Goal: Transaction & Acquisition: Purchase product/service

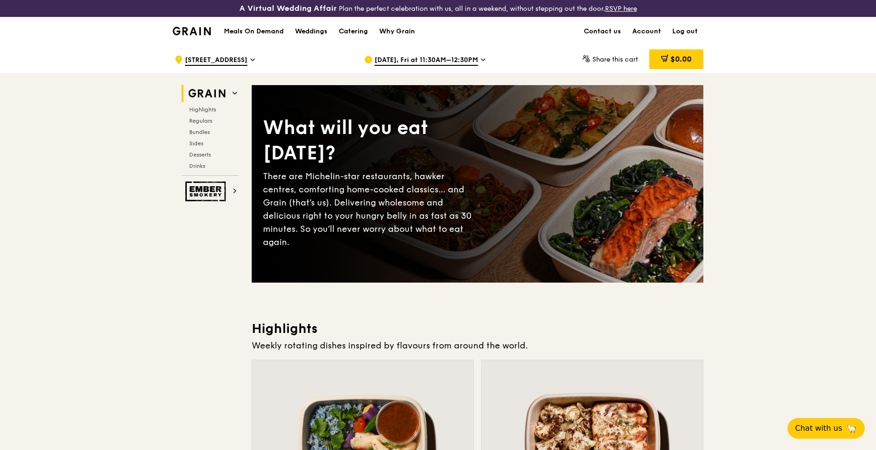
click at [191, 31] on img at bounding box center [192, 31] width 38 height 8
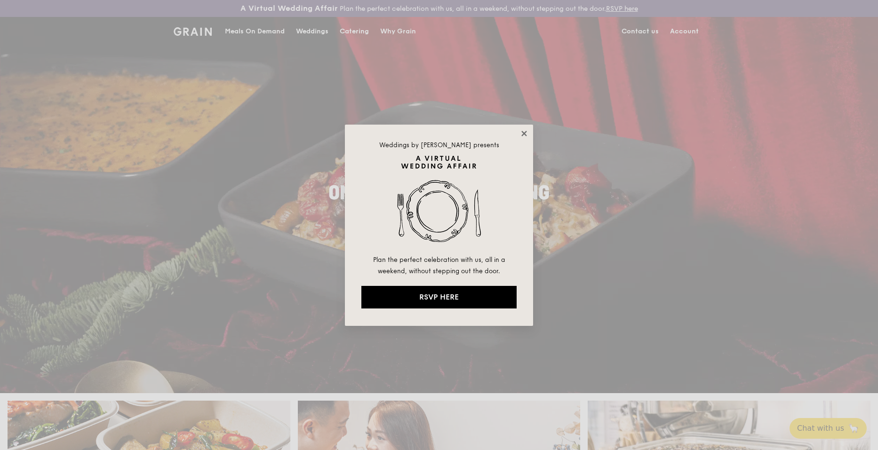
click at [524, 134] on icon at bounding box center [523, 133] width 5 height 5
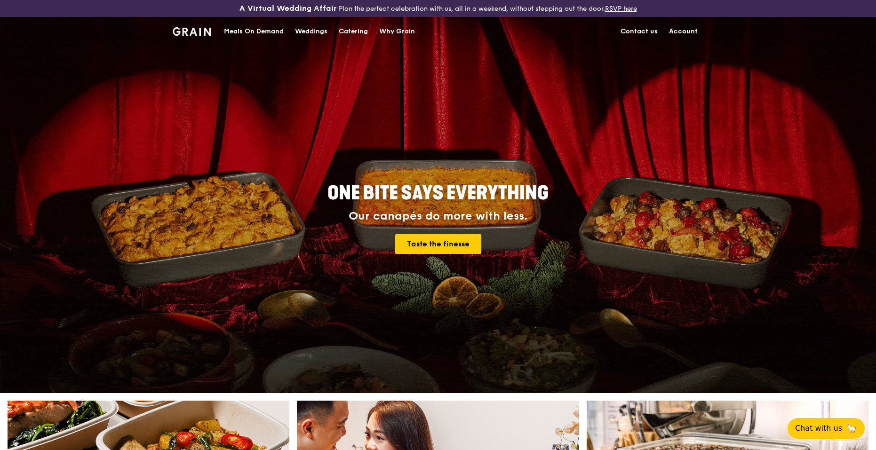
click at [242, 30] on div "Meals On Demand" at bounding box center [254, 31] width 60 height 28
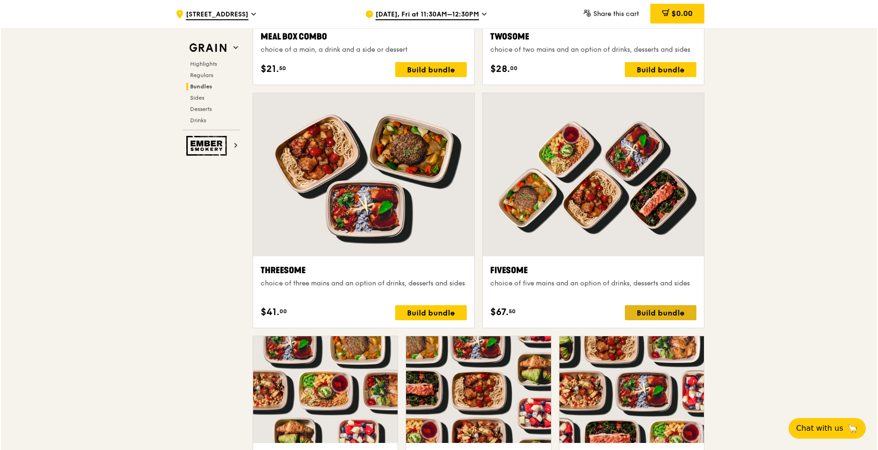
scroll to position [1835, 0]
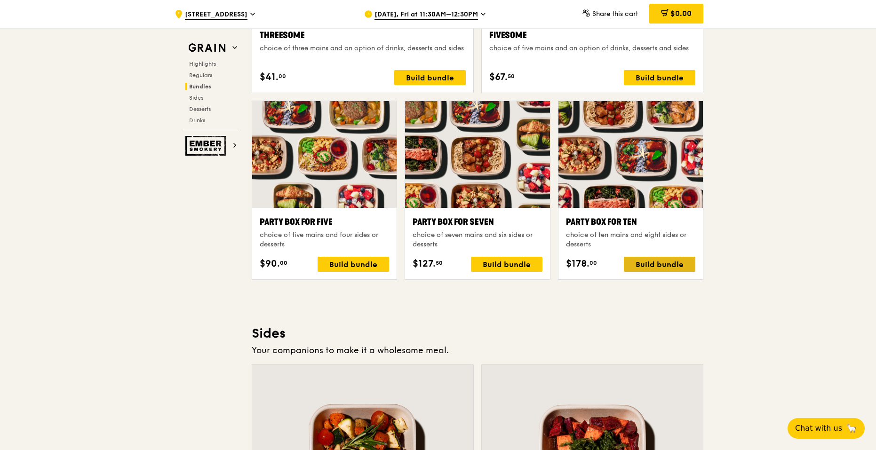
click at [642, 268] on div "Build bundle" at bounding box center [660, 264] width 72 height 15
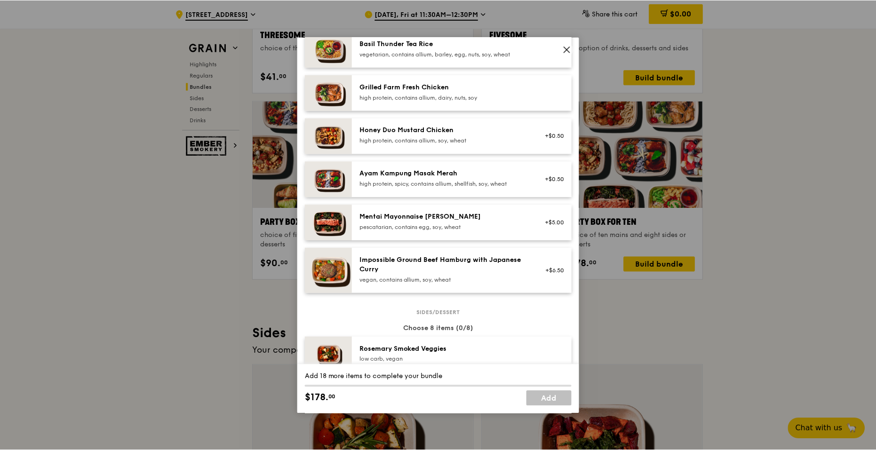
scroll to position [188, 0]
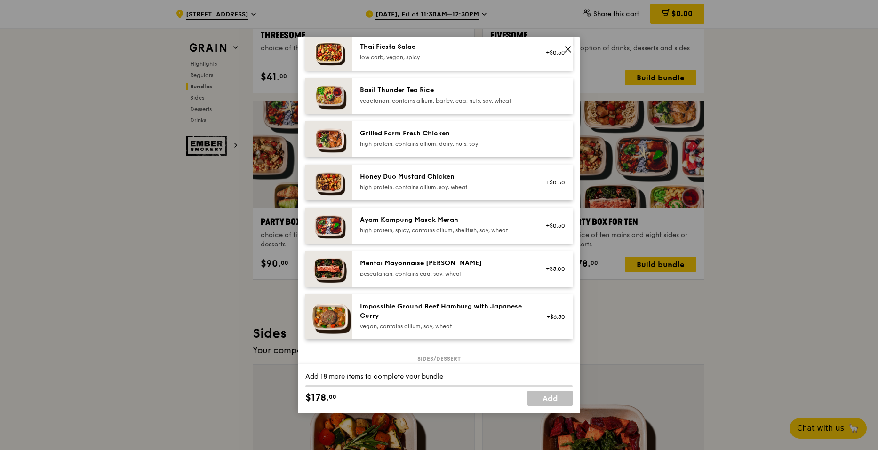
click at [568, 52] on icon at bounding box center [568, 49] width 8 height 8
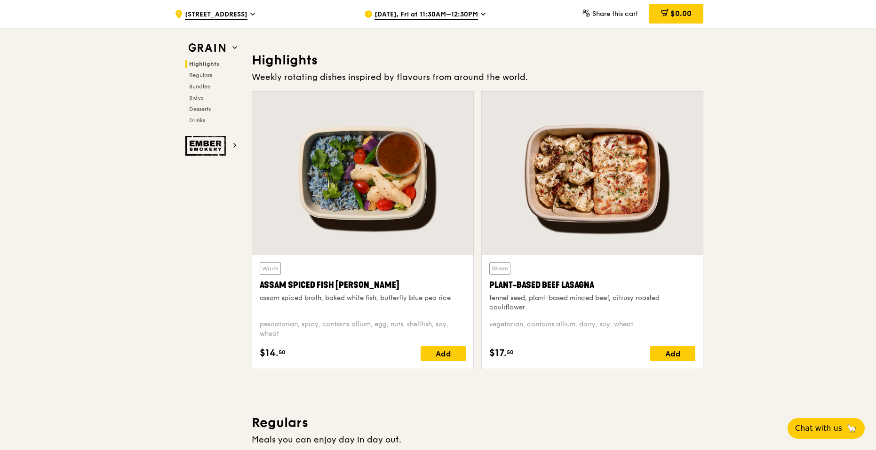
scroll to position [141, 0]
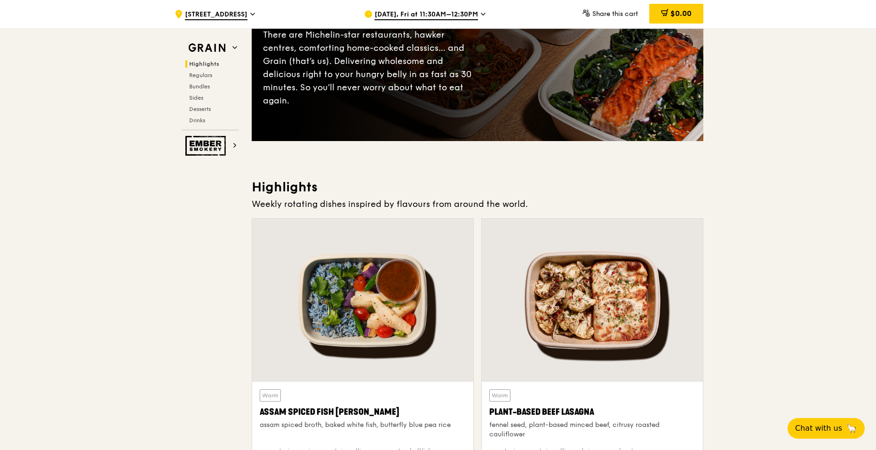
click at [457, 15] on span "[DATE], Fri at 11:30AM–12:30PM" at bounding box center [427, 15] width 104 height 10
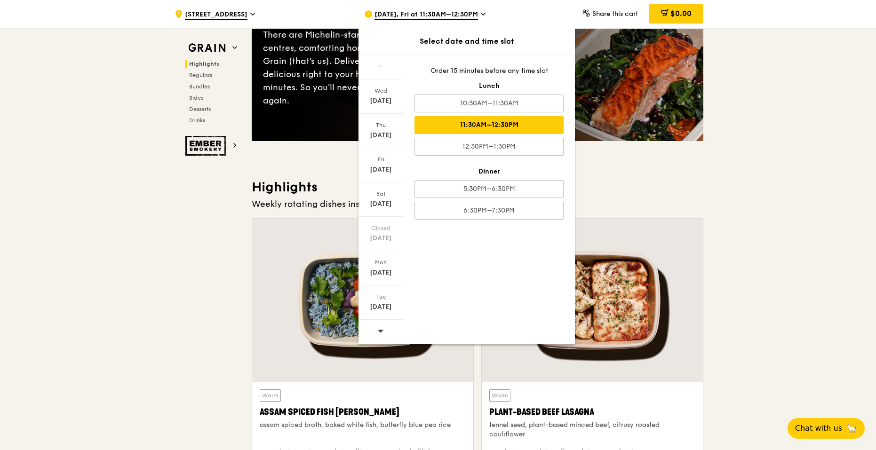
click at [525, 120] on div "11:30AM–12:30PM" at bounding box center [489, 125] width 149 height 18
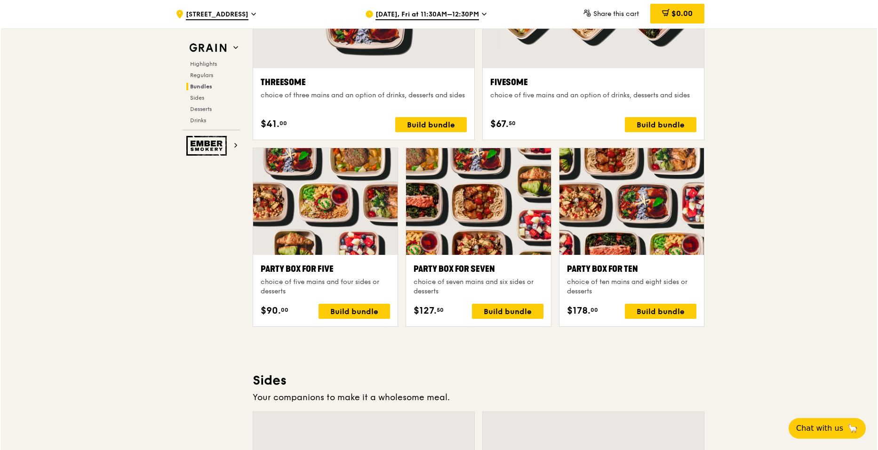
scroll to position [1741, 0]
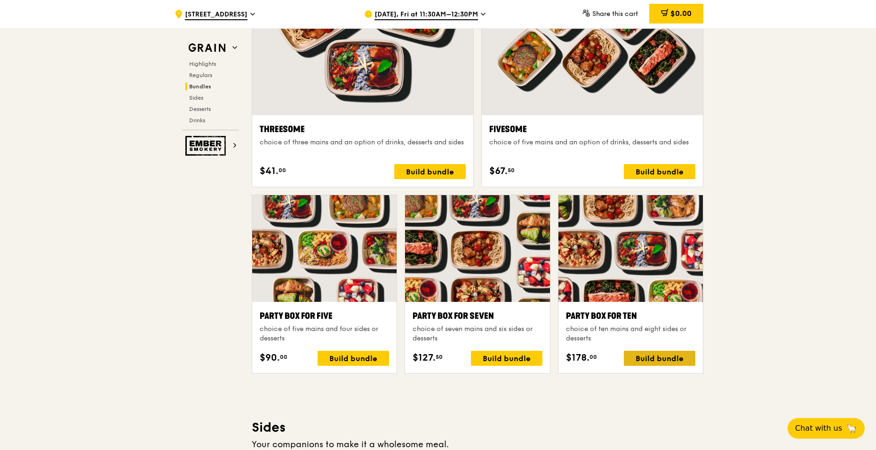
click at [657, 352] on div "Build bundle" at bounding box center [660, 358] width 72 height 15
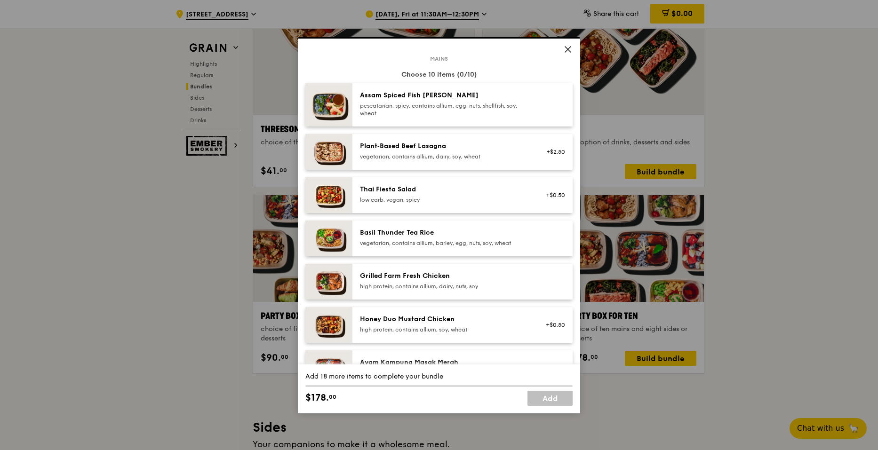
scroll to position [0, 0]
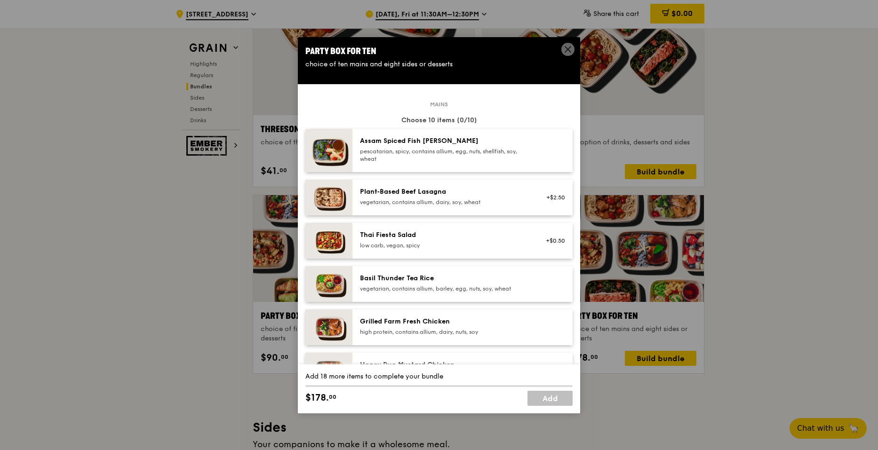
click at [455, 152] on div "pescatarian, spicy, contains allium, egg, nuts, shellfish, soy, wheat" at bounding box center [444, 155] width 169 height 15
click at [442, 241] on div "Thai Fiesta Salad low carb, vegan, spicy" at bounding box center [444, 240] width 169 height 19
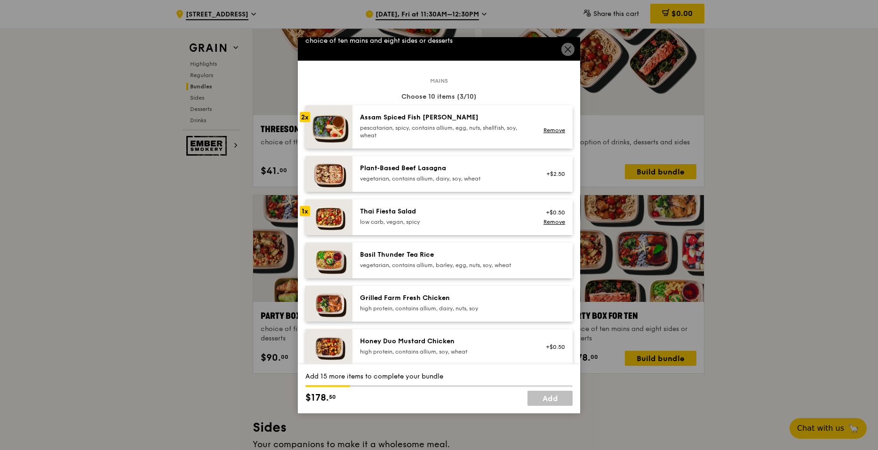
scroll to position [47, 0]
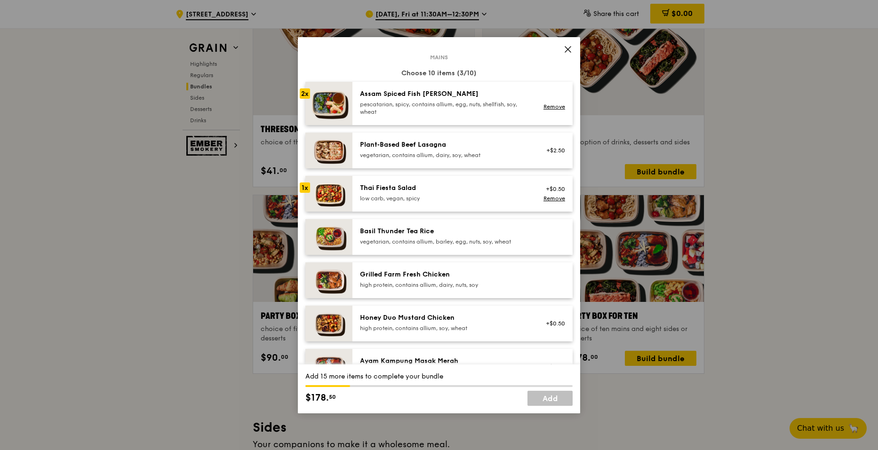
click at [469, 240] on div "vegetarian, contains allium, barley, egg, nuts, soy, wheat" at bounding box center [444, 242] width 169 height 8
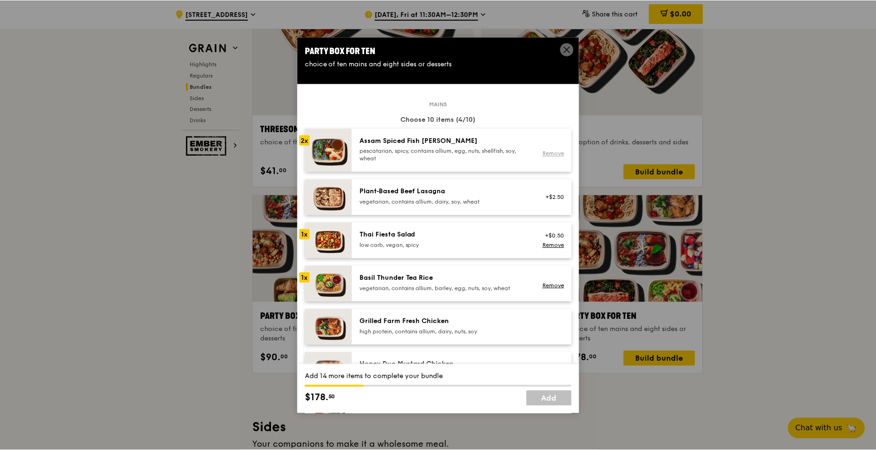
scroll to position [0, 0]
click at [568, 43] on span at bounding box center [567, 49] width 13 height 13
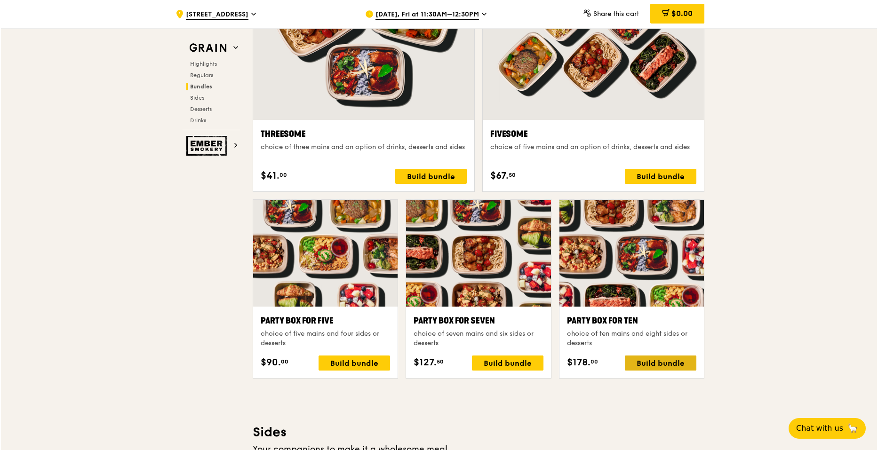
scroll to position [1788, 0]
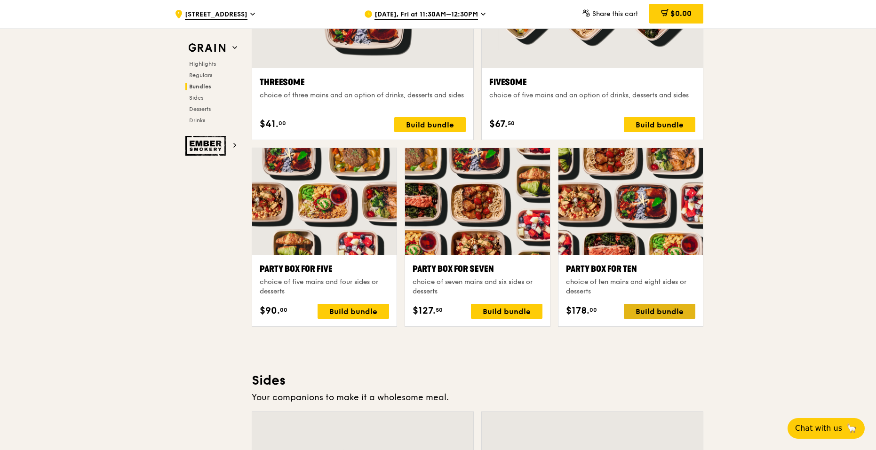
click at [667, 308] on div "Build bundle" at bounding box center [660, 311] width 72 height 15
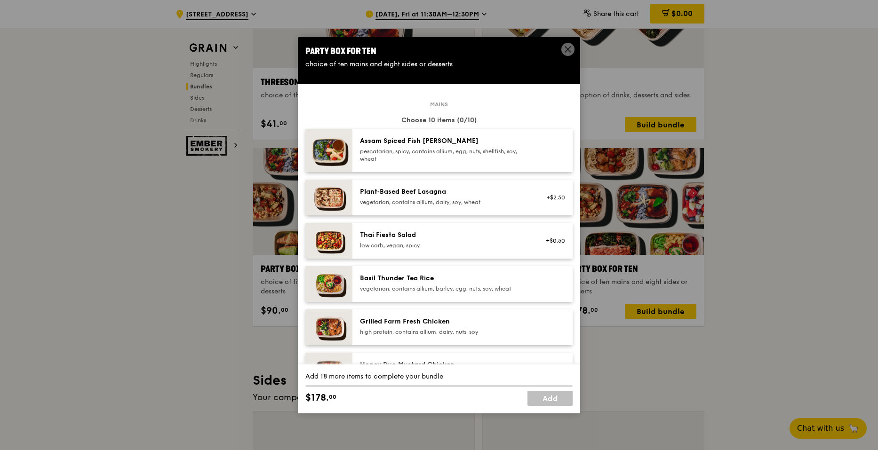
click at [512, 244] on div "low carb, vegan, spicy" at bounding box center [444, 246] width 169 height 8
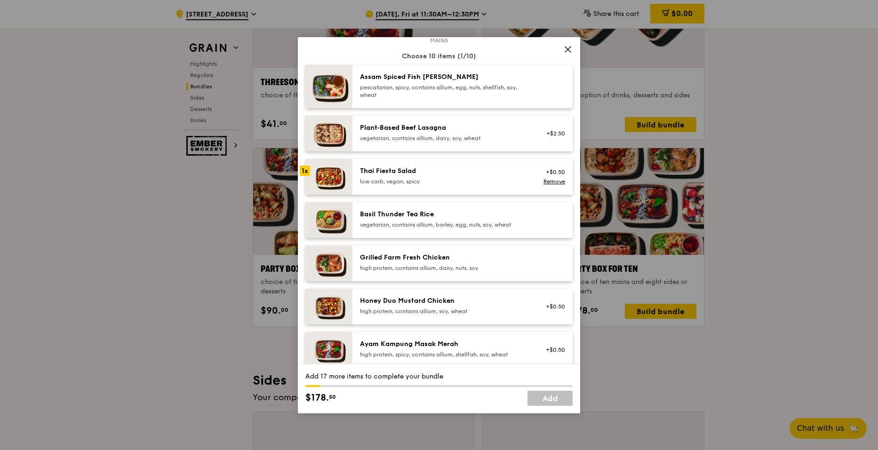
scroll to position [47, 0]
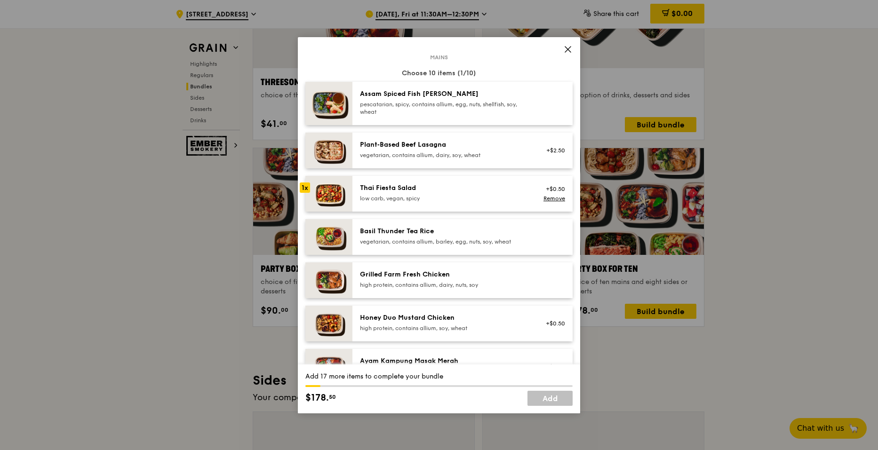
click at [413, 111] on div "pescatarian, spicy, contains allium, egg, nuts, shellfish, soy, wheat" at bounding box center [444, 108] width 169 height 15
click at [567, 44] on span at bounding box center [567, 49] width 13 height 13
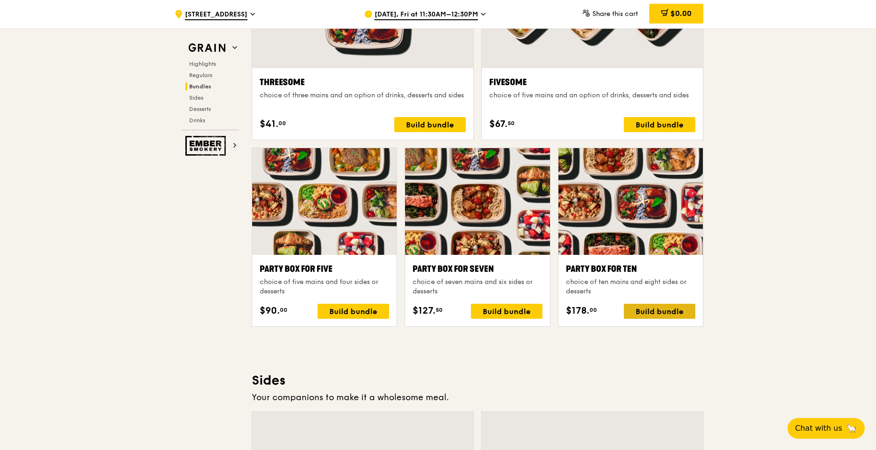
click at [646, 308] on div "Build bundle" at bounding box center [660, 311] width 72 height 15
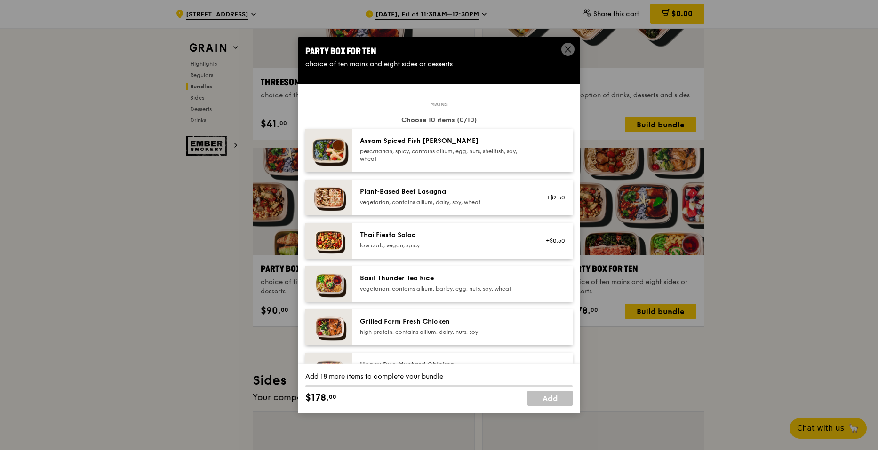
click at [480, 235] on div "Thai Fiesta Salad" at bounding box center [444, 235] width 169 height 9
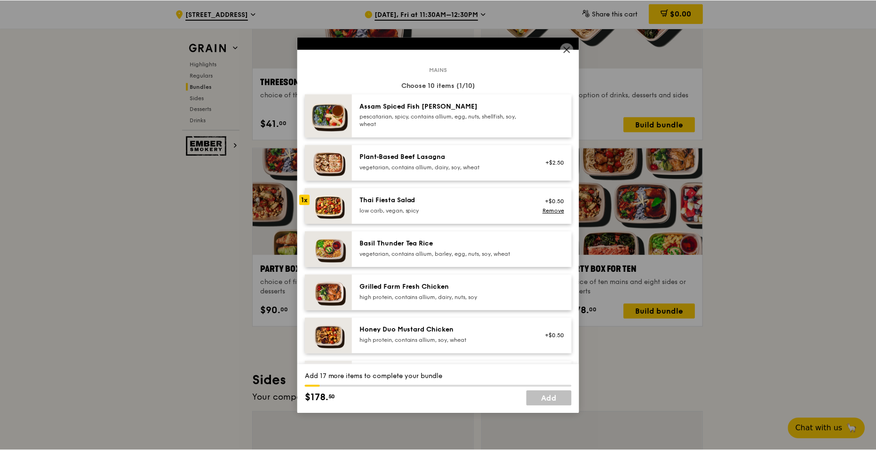
scroll to position [94, 0]
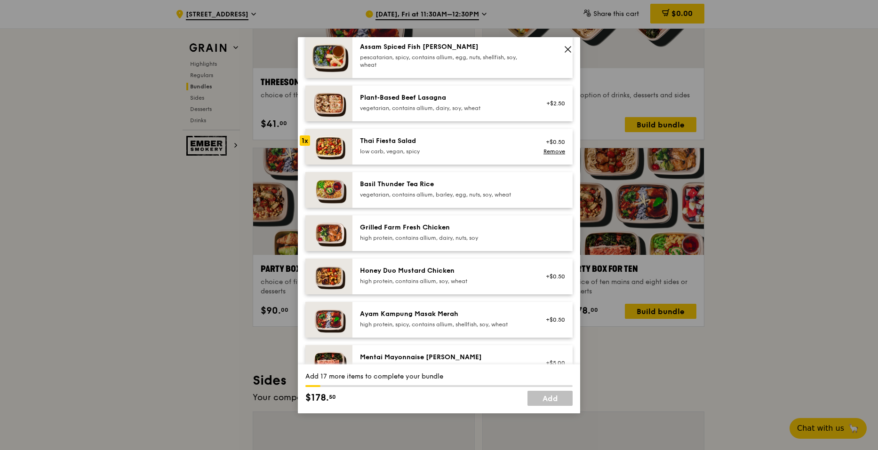
click at [571, 55] on span at bounding box center [568, 51] width 8 height 10
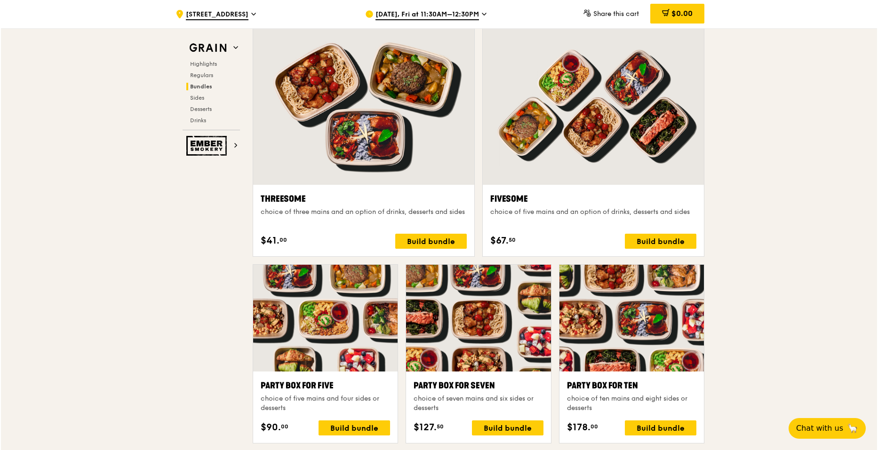
scroll to position [1741, 0]
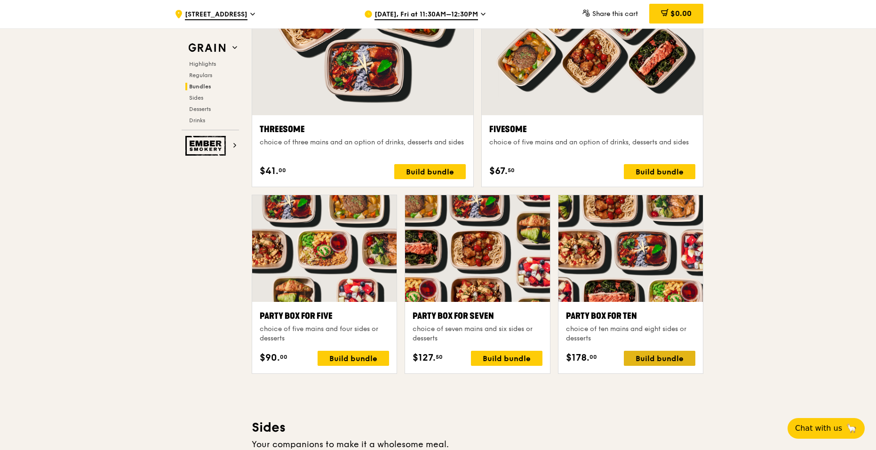
click at [653, 352] on div "Build bundle" at bounding box center [660, 358] width 72 height 15
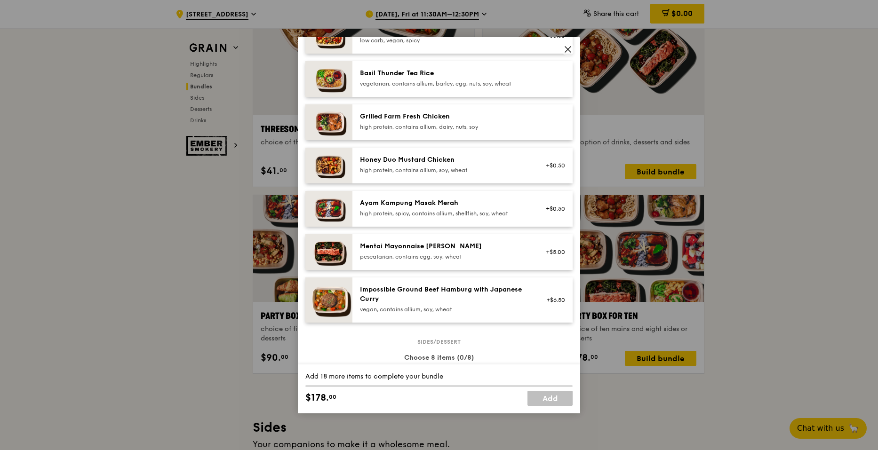
scroll to position [188, 0]
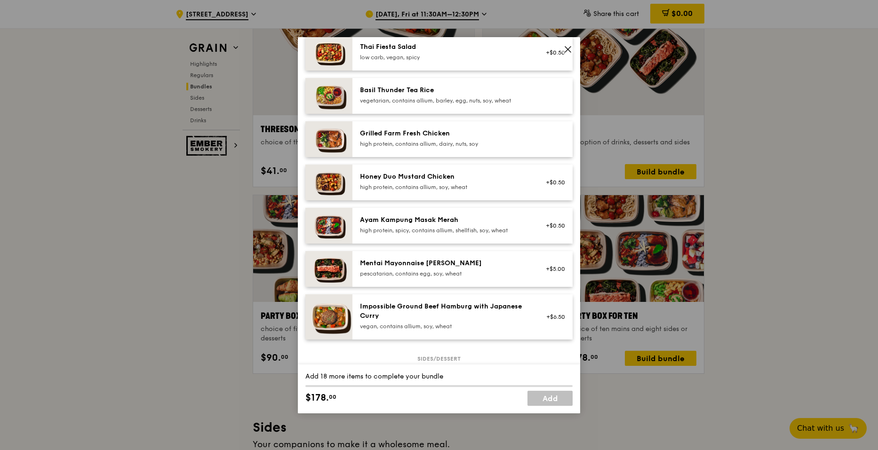
click at [464, 305] on div "Impossible Ground Beef Hamburg with Japanese Curry" at bounding box center [444, 311] width 169 height 19
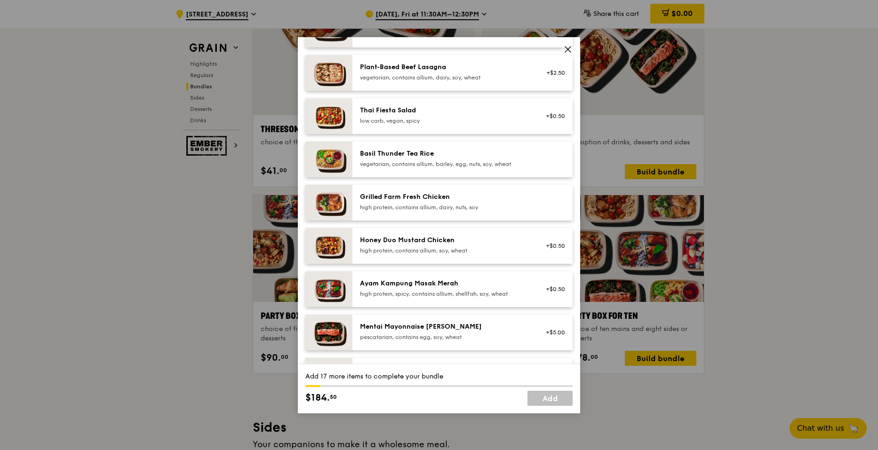
scroll to position [141, 0]
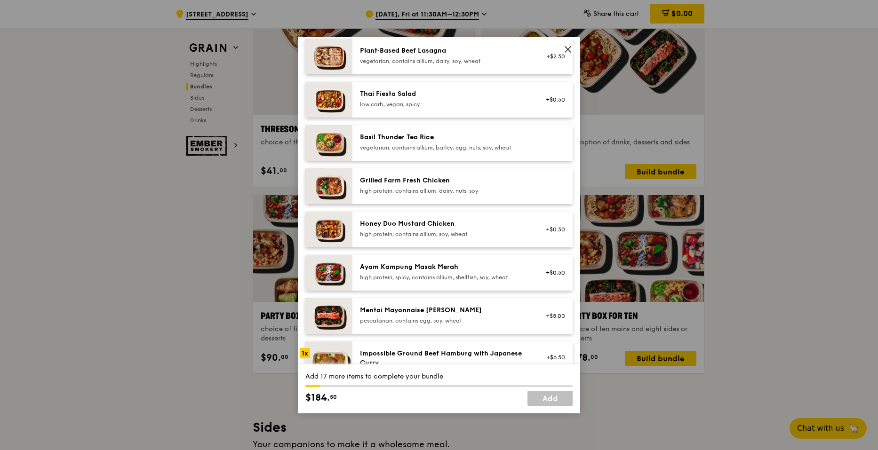
click at [435, 270] on div "Ayam Kampung Masak Merah" at bounding box center [444, 267] width 169 height 9
click at [432, 234] on div "high protein, contains allium, soy, wheat" at bounding box center [444, 235] width 169 height 8
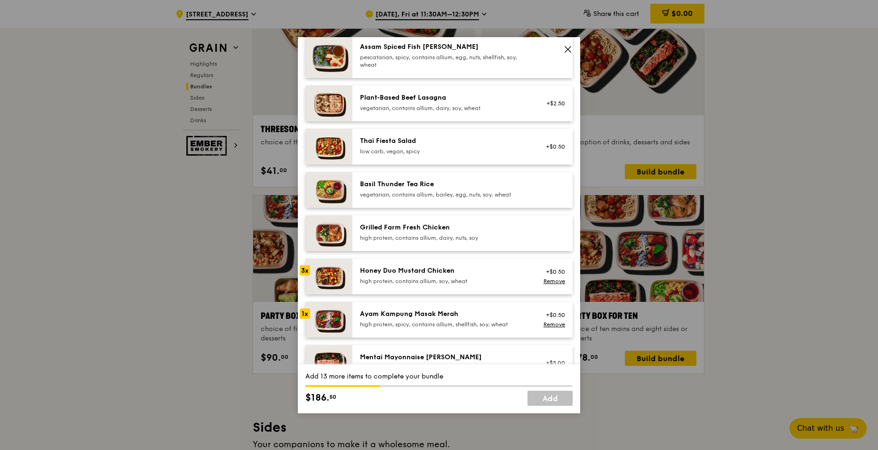
click at [430, 233] on div "Grilled Farm Fresh Chicken high protein, contains allium, dairy, nuts, soy" at bounding box center [444, 232] width 169 height 19
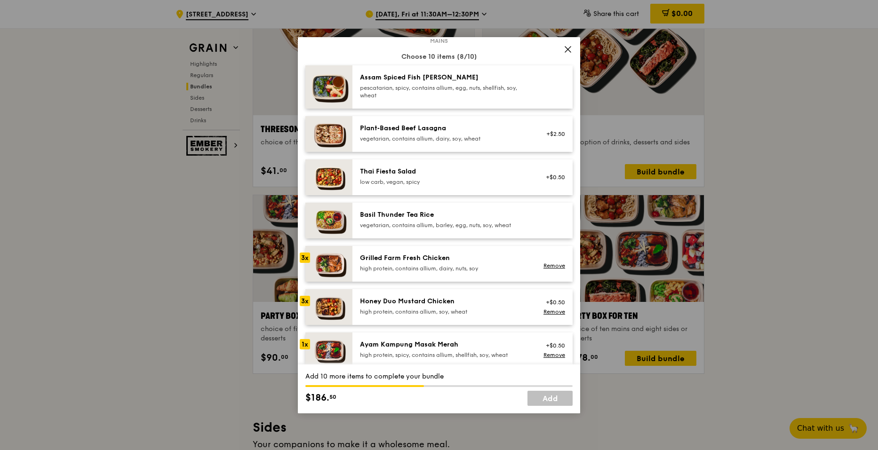
scroll to position [47, 0]
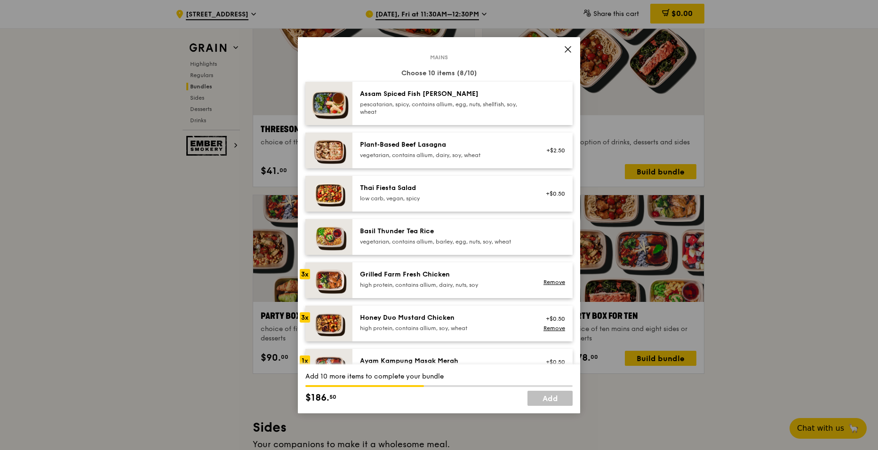
click at [429, 192] on div "Thai Fiesta Salad" at bounding box center [444, 188] width 169 height 9
click at [445, 106] on div "pescatarian, spicy, contains allium, egg, nuts, shellfish, soy, wheat" at bounding box center [444, 108] width 169 height 15
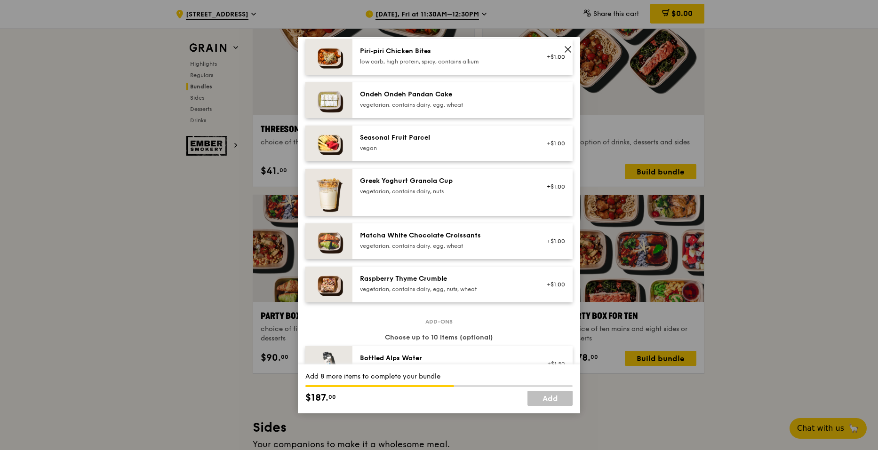
scroll to position [659, 0]
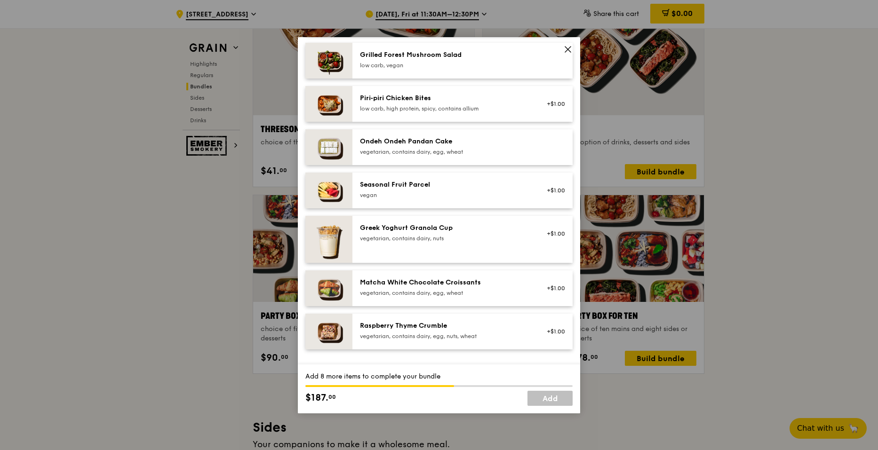
click at [461, 186] on div "Seasonal Fruit Parcel" at bounding box center [444, 184] width 169 height 9
click at [464, 144] on div "Ondeh Ondeh Pandan Cake" at bounding box center [444, 141] width 169 height 9
click at [483, 333] on div "vegetarian, contains dairy, egg, nuts, wheat" at bounding box center [444, 337] width 169 height 8
click at [475, 290] on div "vegetarian, contains dairy, egg, wheat" at bounding box center [444, 293] width 169 height 8
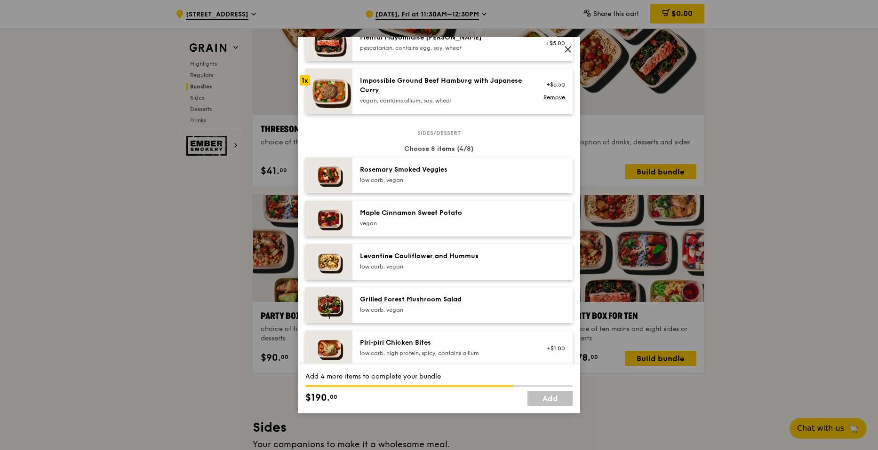
scroll to position [424, 0]
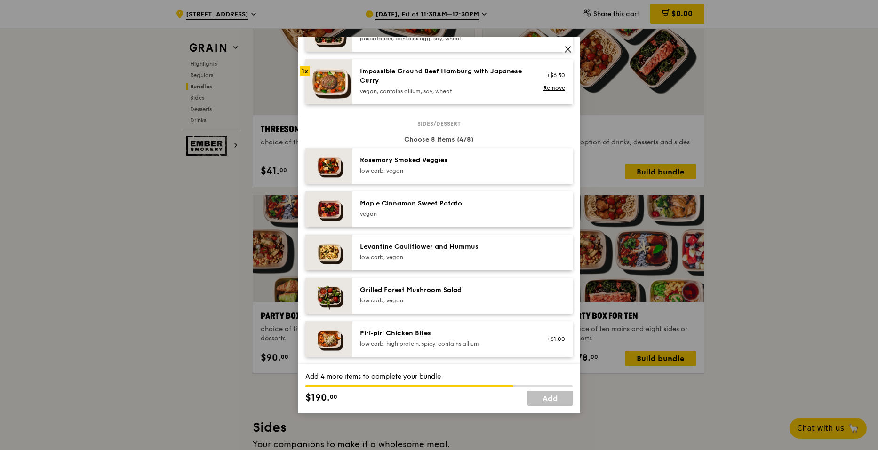
click at [462, 296] on div "Grilled Forest Mushroom Salad low carb, vegan" at bounding box center [444, 295] width 169 height 19
click at [465, 255] on div "low carb, vegan" at bounding box center [444, 258] width 169 height 8
click at [456, 208] on div "Maple Cinnamon Sweet Potato [GEOGRAPHIC_DATA]" at bounding box center [444, 208] width 169 height 19
click at [456, 156] on div "Rosemary Smoked Veggies" at bounding box center [444, 160] width 169 height 9
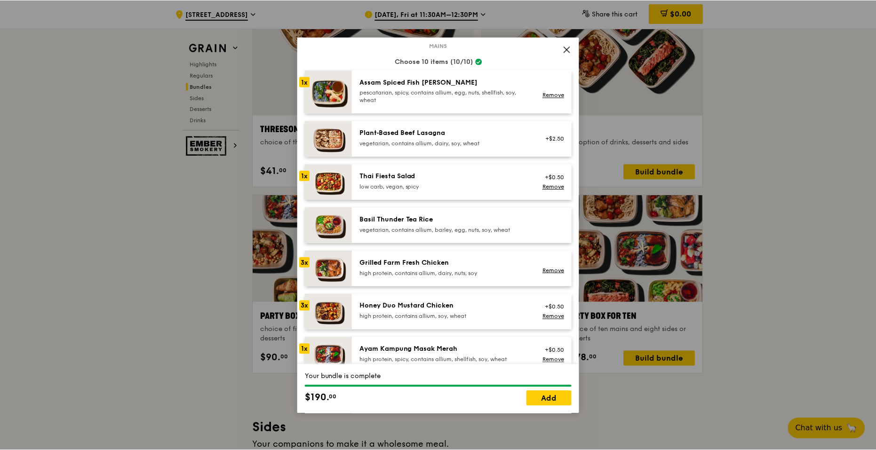
scroll to position [0, 0]
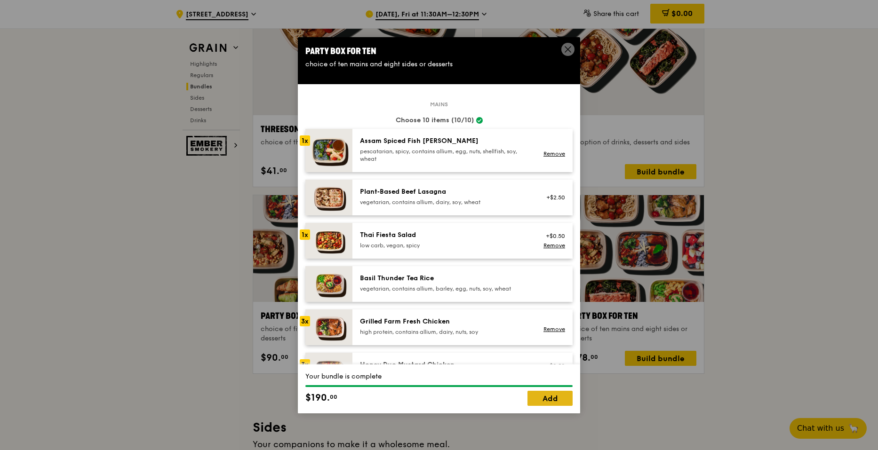
click at [543, 400] on link "Add" at bounding box center [549, 398] width 45 height 15
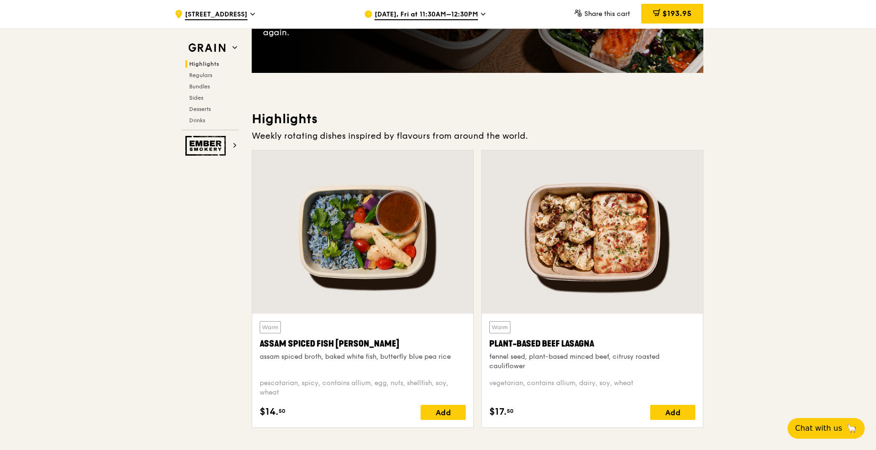
scroll to position [282, 0]
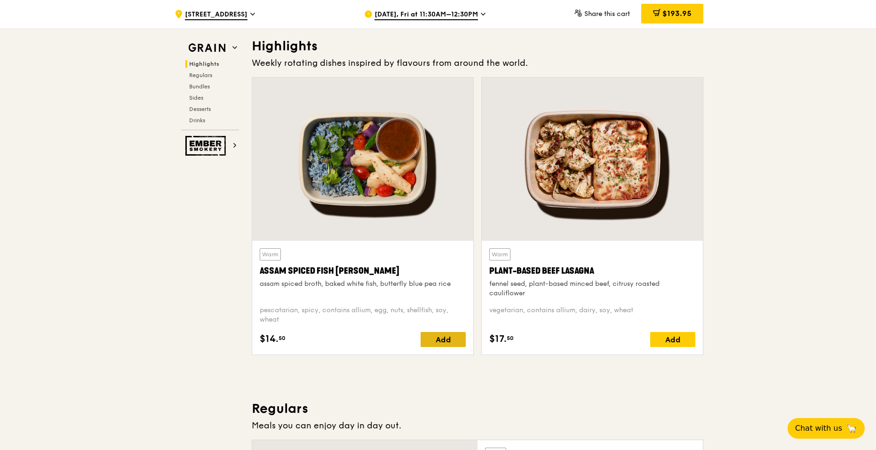
click at [448, 336] on div "Add" at bounding box center [443, 339] width 45 height 15
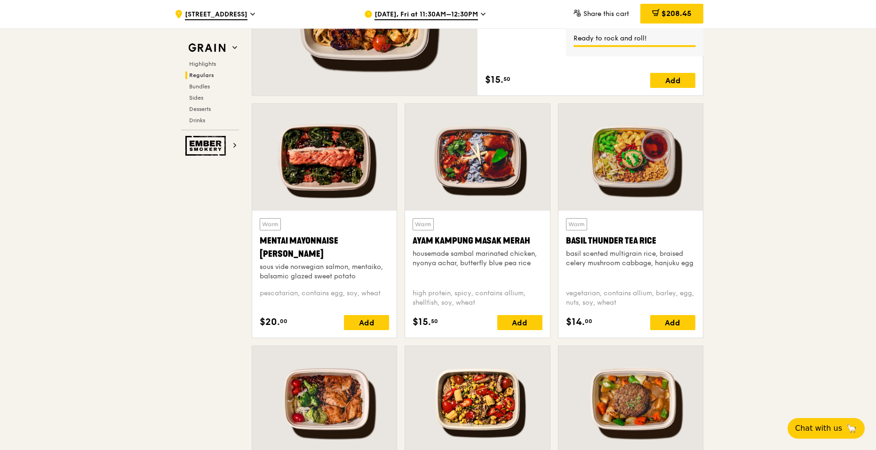
scroll to position [800, 0]
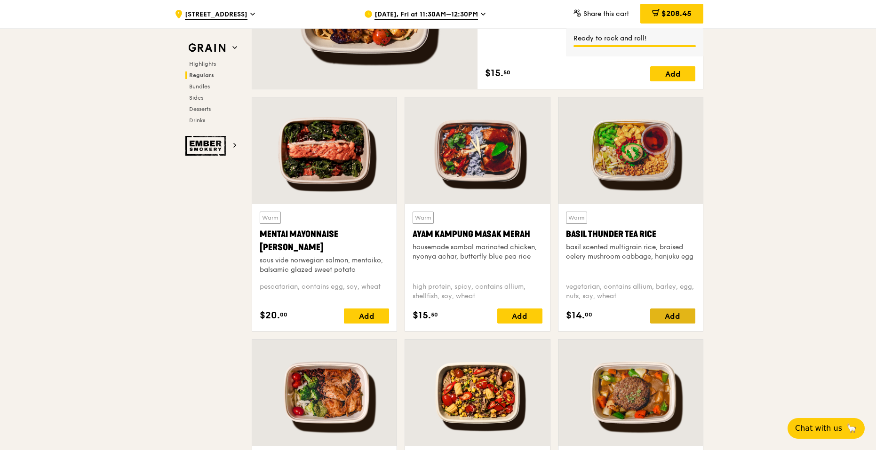
click at [672, 318] on div "Add" at bounding box center [672, 316] width 45 height 15
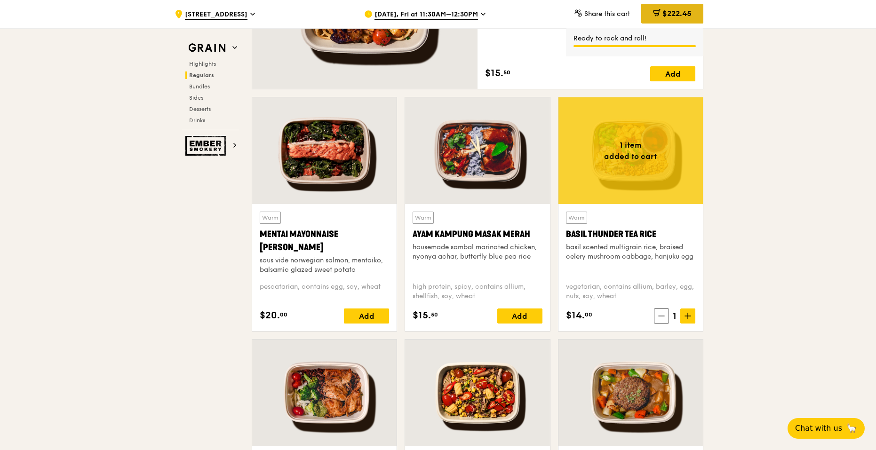
click at [667, 8] on div "$222.45" at bounding box center [672, 14] width 62 height 20
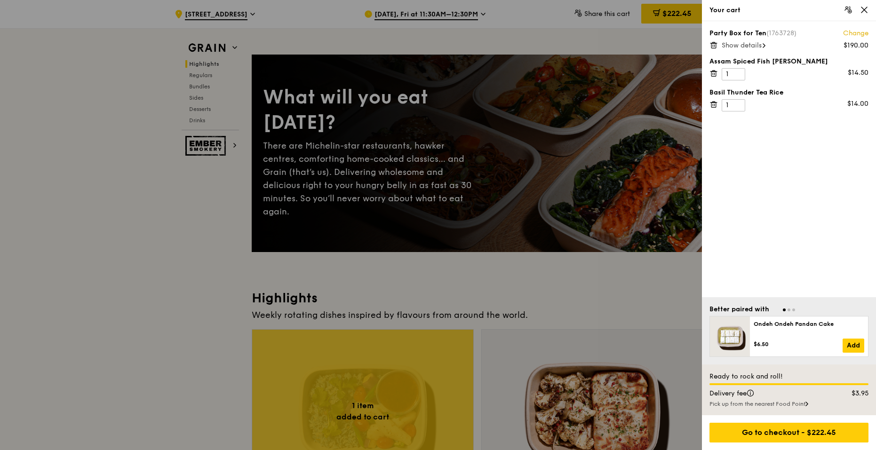
scroll to position [0, 0]
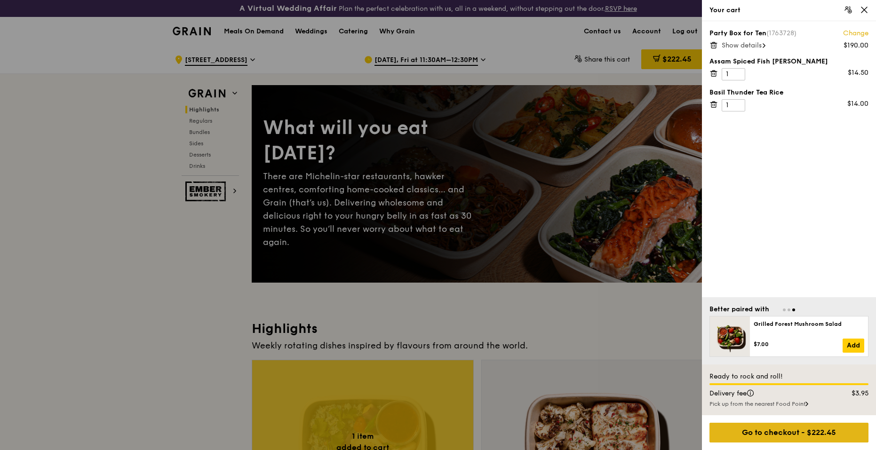
click at [766, 426] on div "Go to checkout - $222.45" at bounding box center [789, 433] width 159 height 20
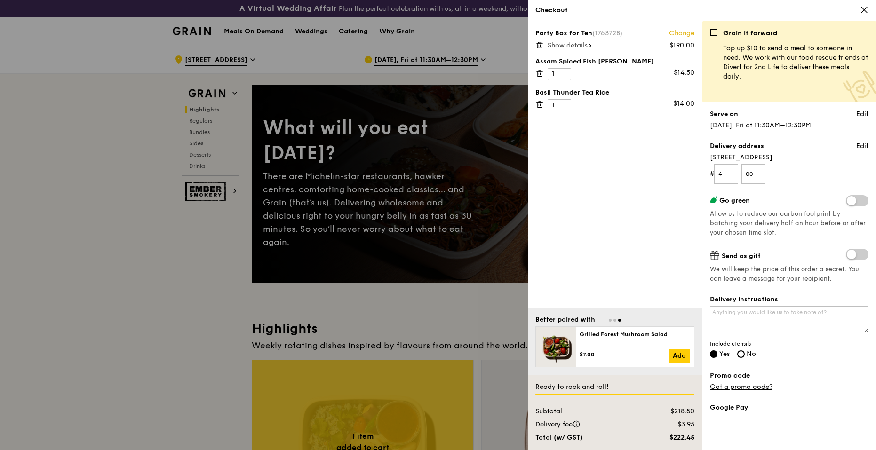
click at [580, 46] on span "Show details" at bounding box center [568, 45] width 40 height 8
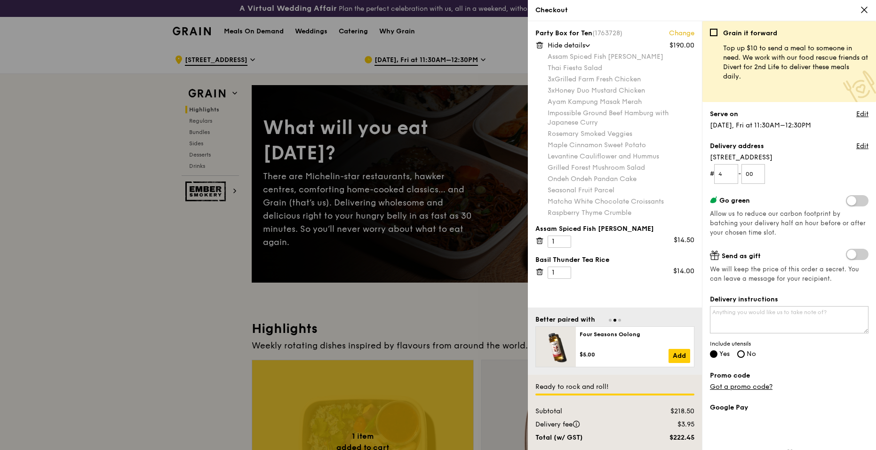
click at [684, 35] on link "Change" at bounding box center [681, 33] width 25 height 9
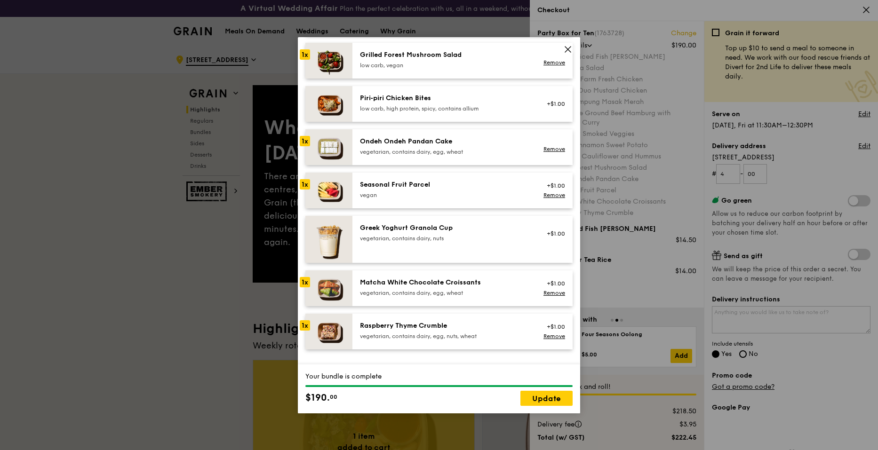
scroll to position [706, 0]
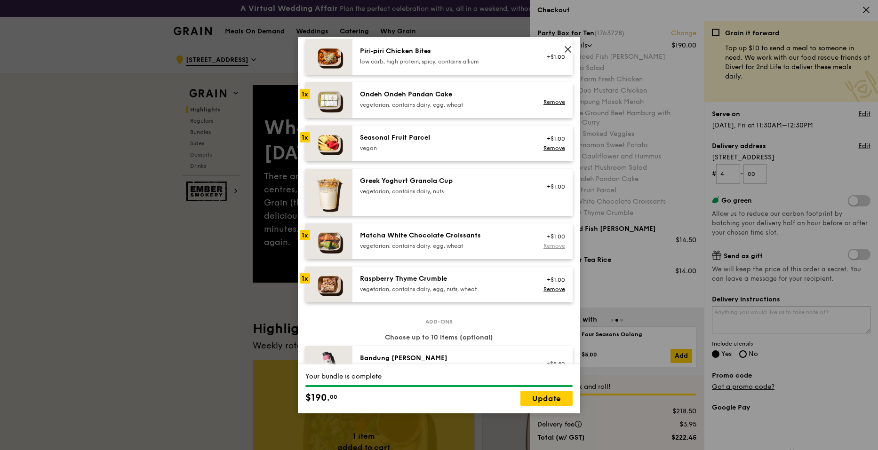
click at [546, 246] on link "Remove" at bounding box center [554, 246] width 22 height 7
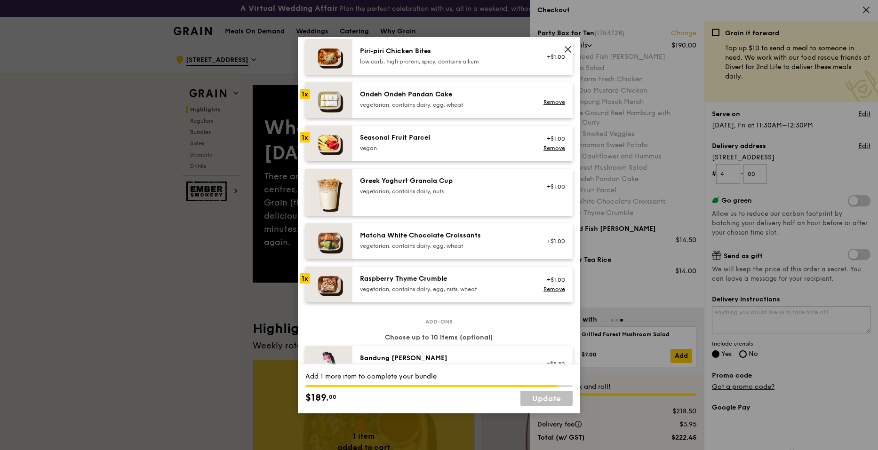
click at [407, 145] on div "vegan" at bounding box center [444, 148] width 169 height 8
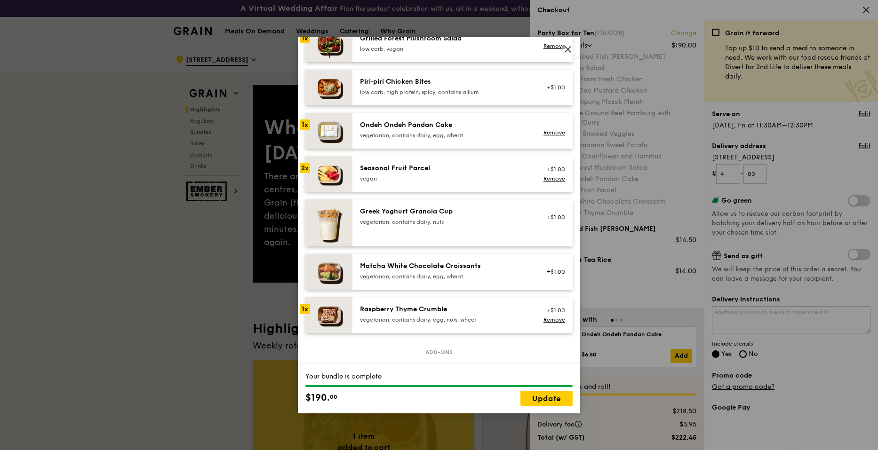
scroll to position [659, 0]
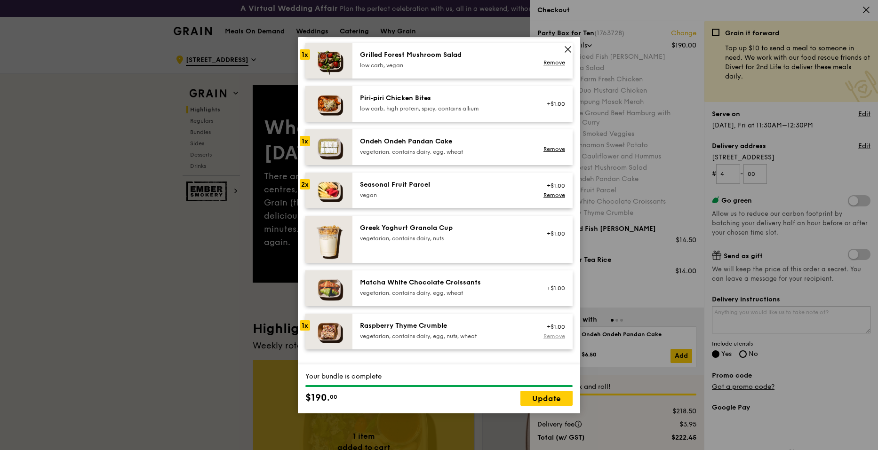
click at [548, 336] on link "Remove" at bounding box center [554, 336] width 22 height 7
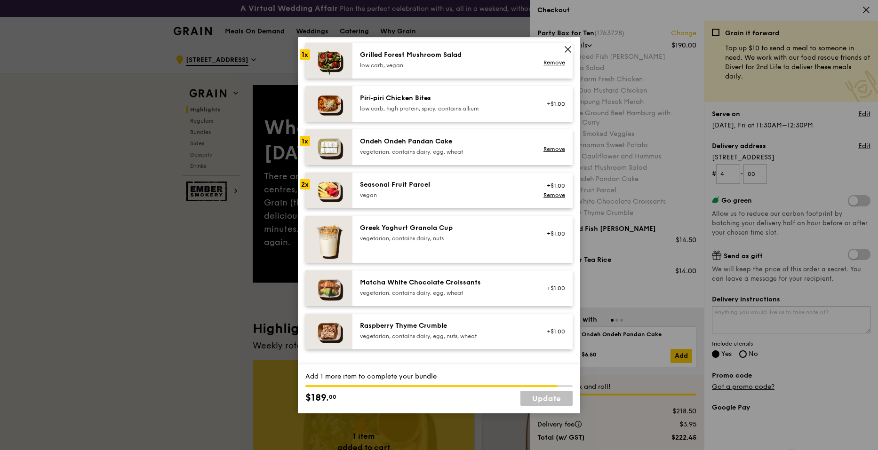
click at [478, 140] on div "Ondeh Ondeh Pandan Cake" at bounding box center [444, 141] width 169 height 9
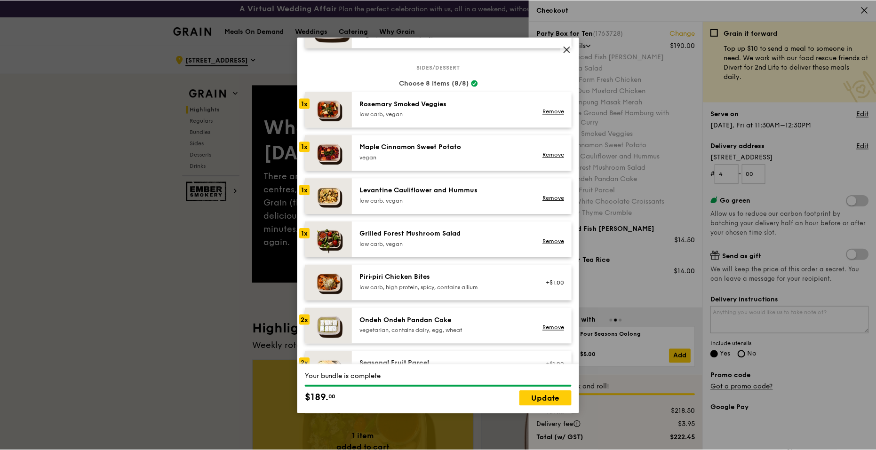
scroll to position [424, 0]
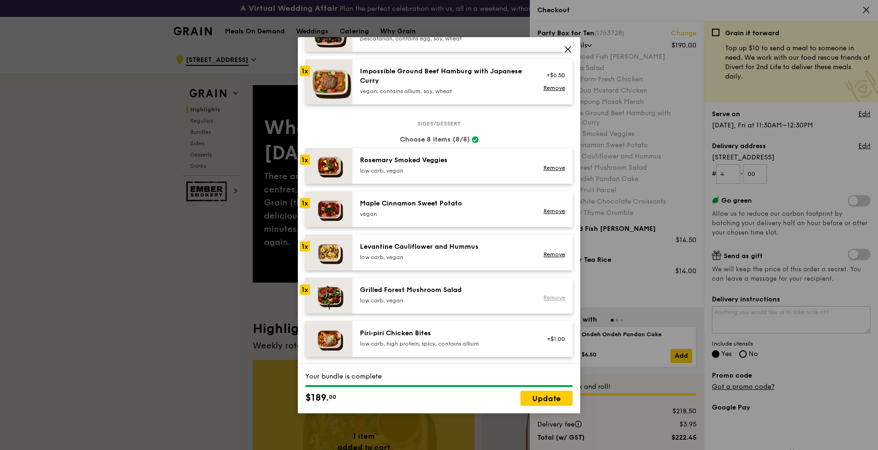
click at [547, 300] on link "Remove" at bounding box center [554, 298] width 22 height 7
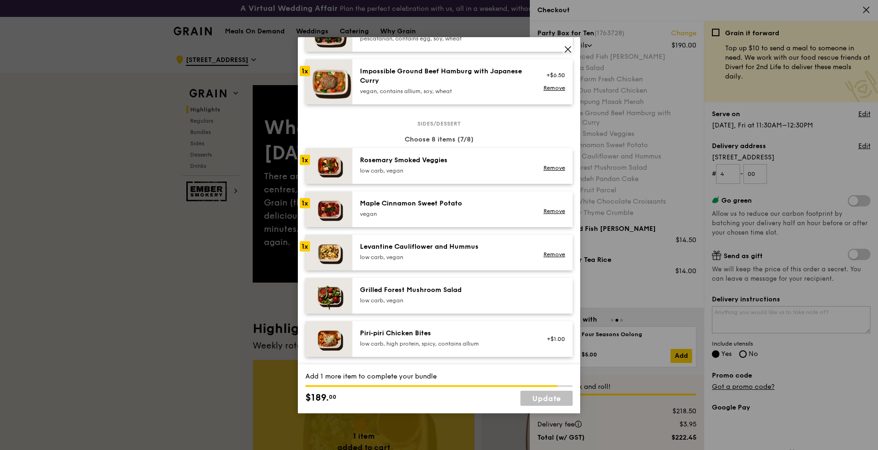
click at [460, 203] on div "Maple Cinnamon Sweet Potato" at bounding box center [444, 203] width 169 height 9
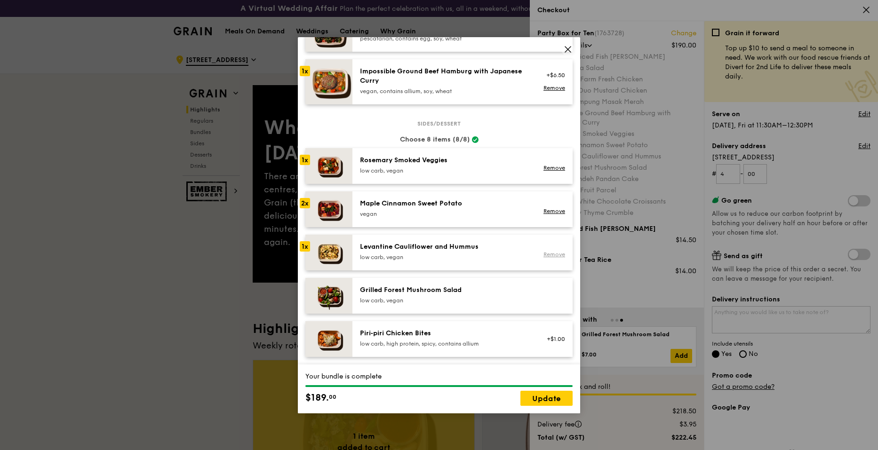
click at [543, 258] on link "Remove" at bounding box center [554, 254] width 22 height 7
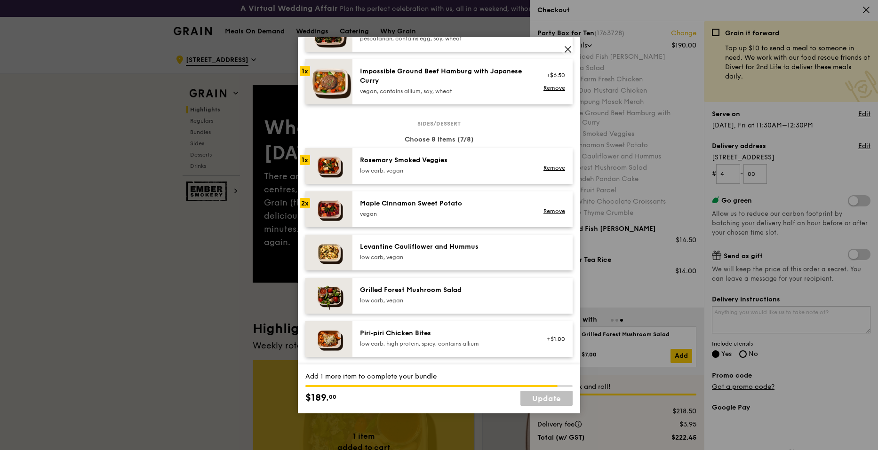
click at [412, 158] on div "Rosemary Smoked Veggies" at bounding box center [444, 160] width 169 height 9
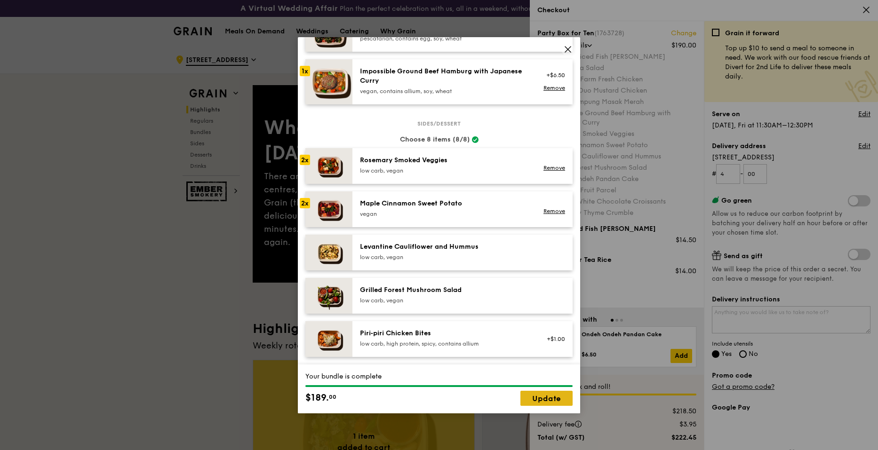
click at [543, 394] on link "Update" at bounding box center [546, 398] width 52 height 15
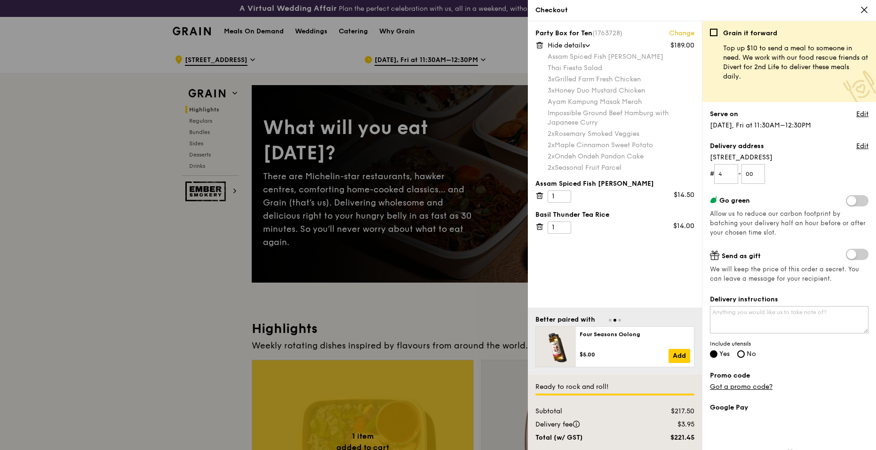
click at [615, 258] on div "Party Box for Ten (1763728) Change $189.00 Hide details Assam Spiced Fish [PERS…" at bounding box center [615, 164] width 174 height 287
click at [856, 146] on link "Edit" at bounding box center [862, 146] width 12 height 9
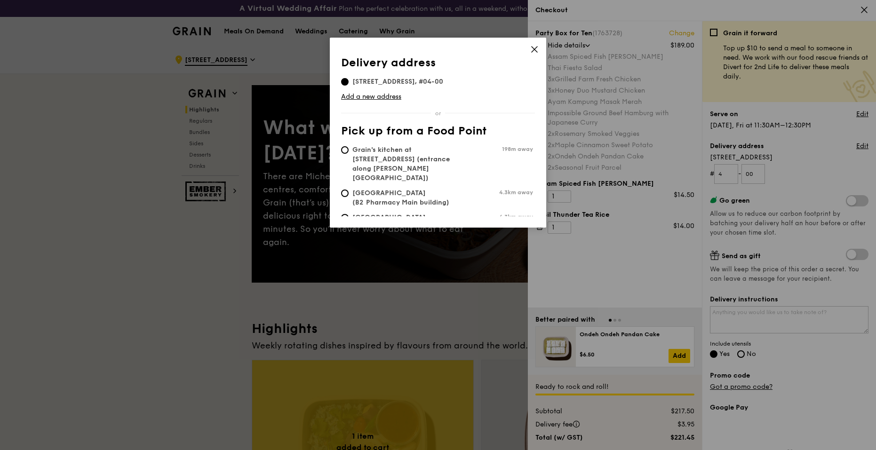
click at [537, 51] on icon at bounding box center [534, 49] width 8 height 8
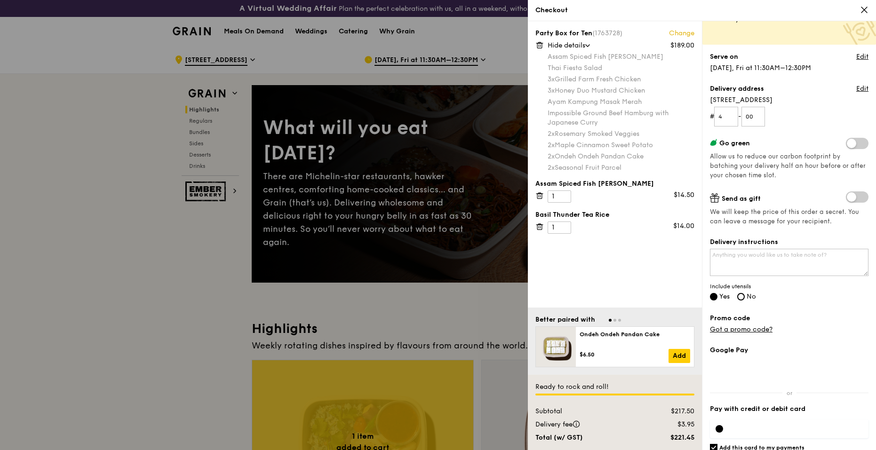
scroll to position [92, 0]
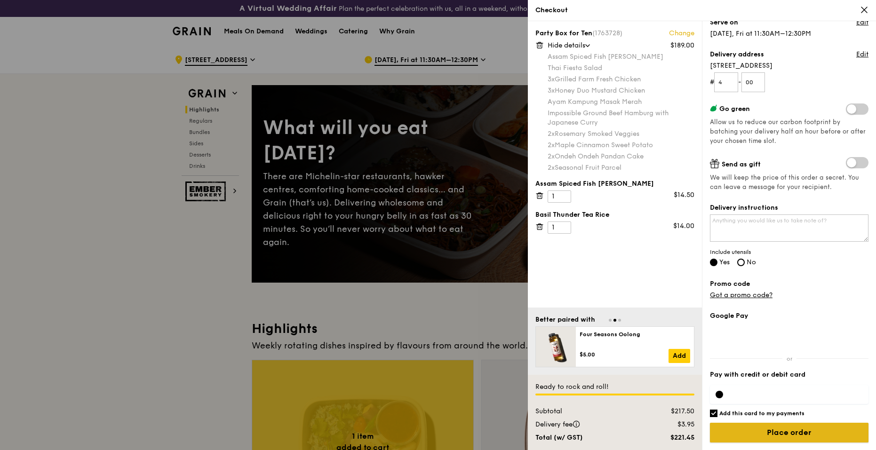
click at [795, 432] on input "Place order" at bounding box center [789, 433] width 159 height 20
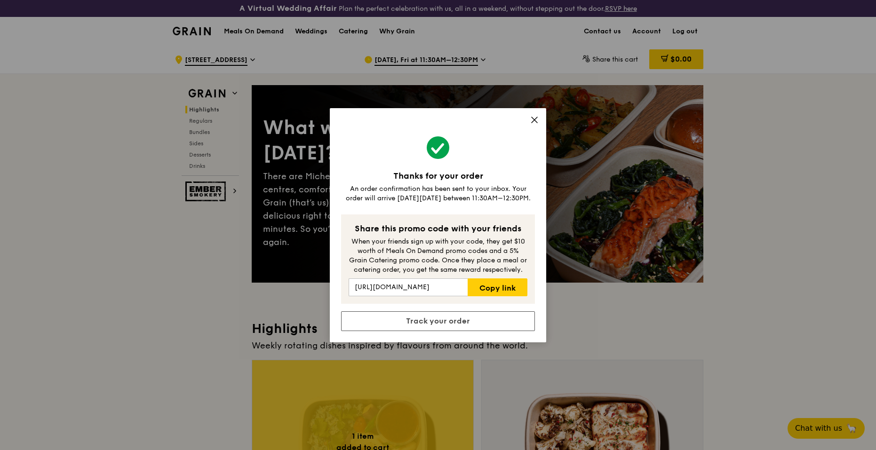
click at [532, 121] on icon at bounding box center [534, 120] width 8 height 8
